Goal: Task Accomplishment & Management: Complete application form

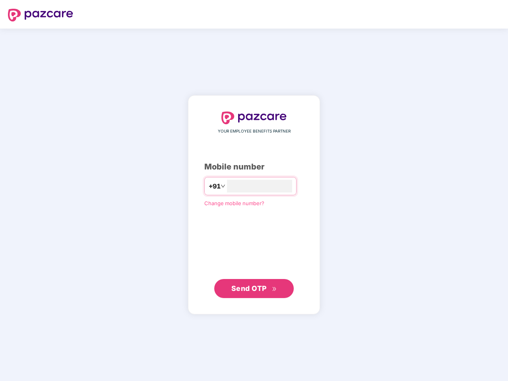
click at [254, 191] on input "number" at bounding box center [259, 186] width 65 height 13
click at [41, 15] on img at bounding box center [40, 15] width 65 height 13
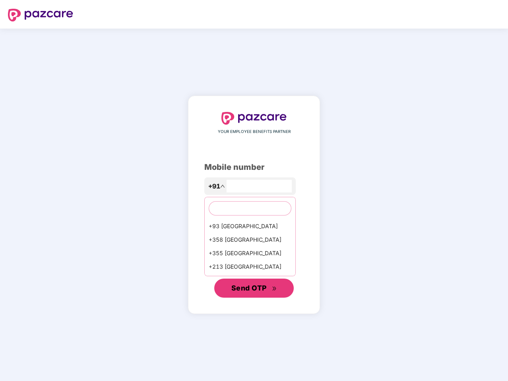
click at [254, 289] on span "Send OTP" at bounding box center [248, 288] width 35 height 8
